Goal: Check status

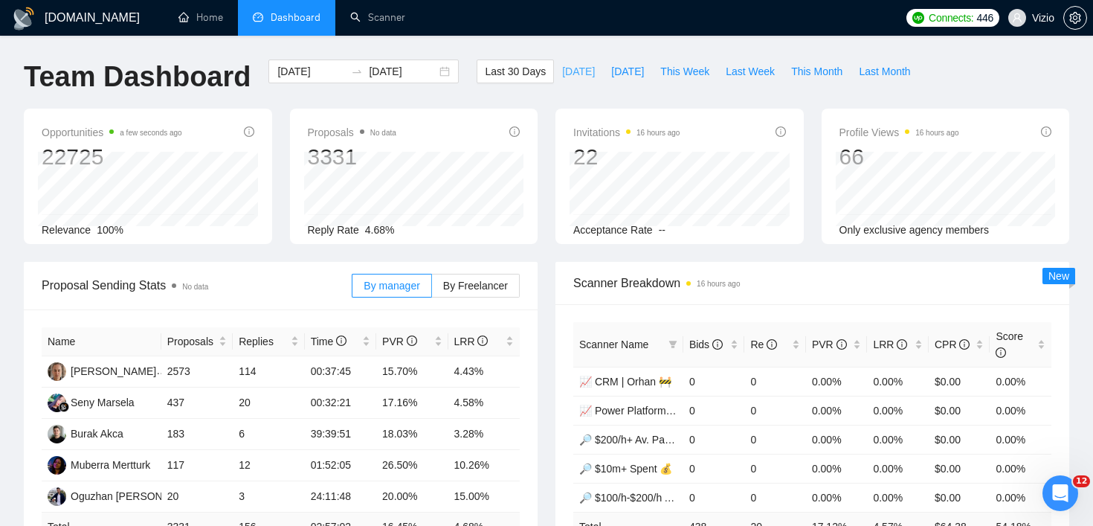
click at [574, 73] on span "[DATE]" at bounding box center [578, 71] width 33 height 16
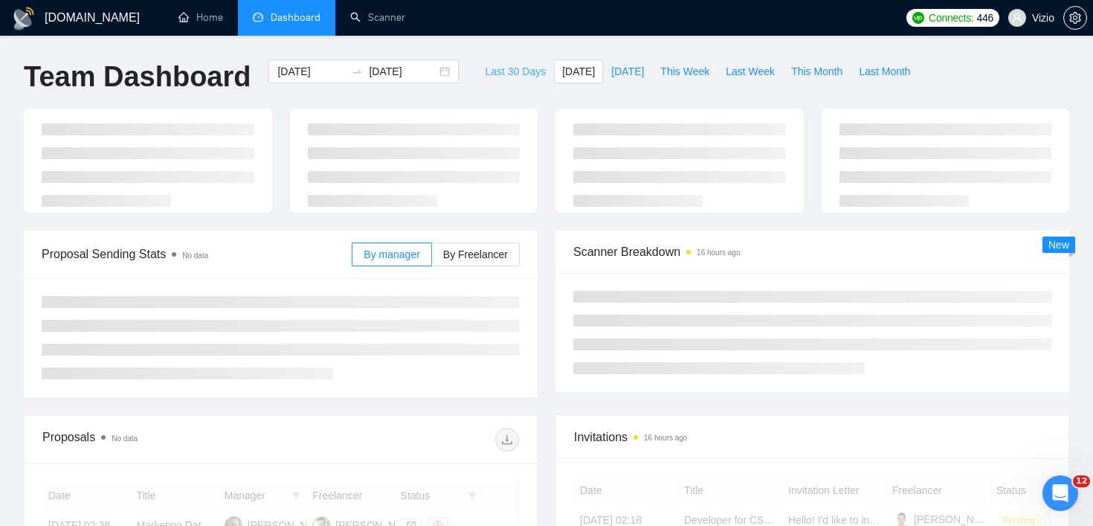
click at [538, 72] on button "Last 30 Days" at bounding box center [515, 72] width 77 height 24
click at [629, 73] on span "[DATE]" at bounding box center [627, 71] width 33 height 16
type input "[DATE]"
click at [663, 76] on span "This Week" at bounding box center [685, 71] width 49 height 16
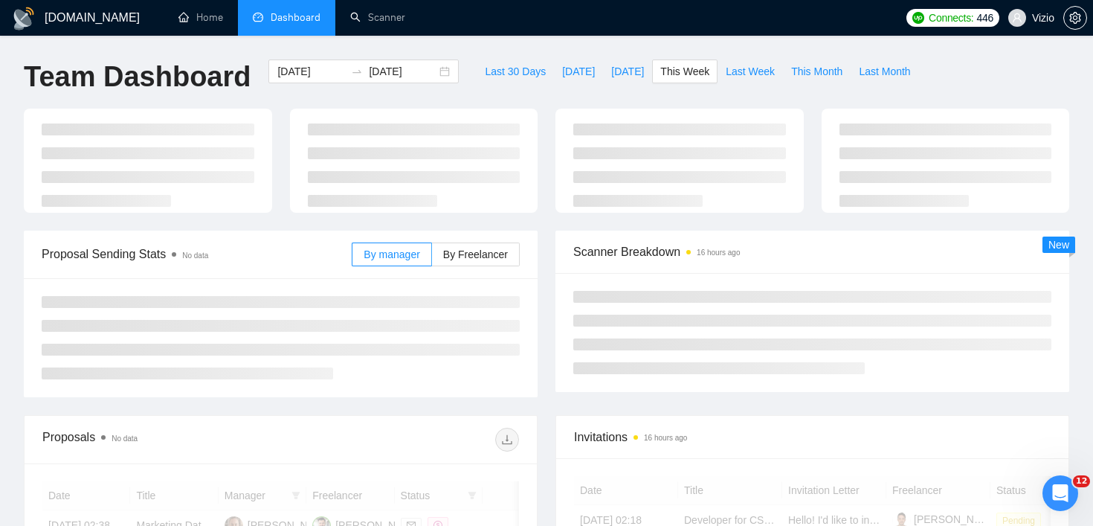
type input "[DATE]"
